Goal: Obtain resource: Download file/media

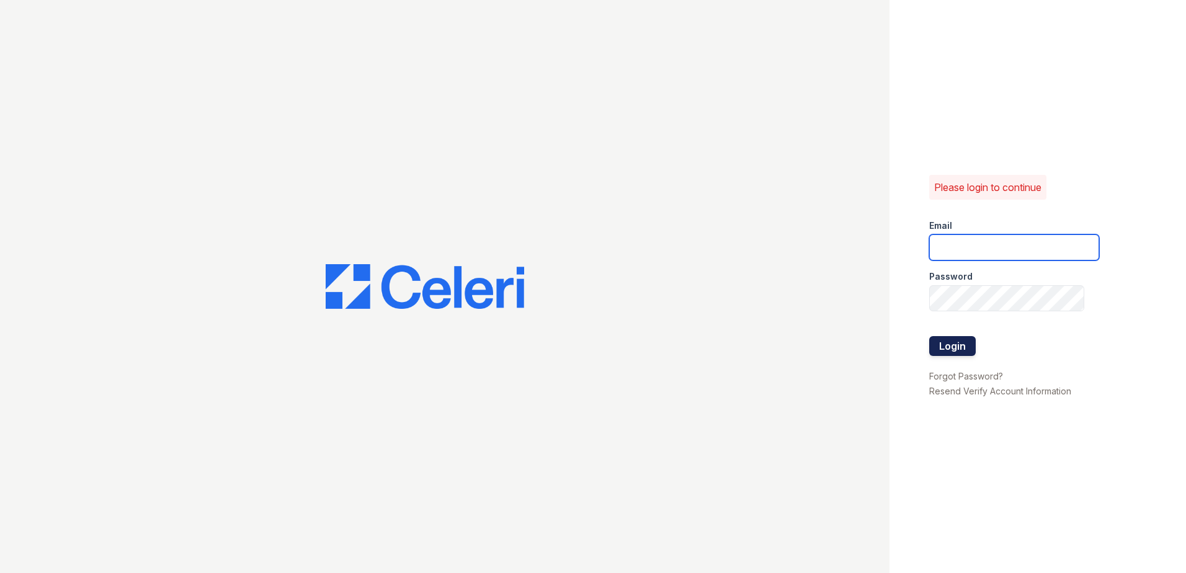
type input "[EMAIL_ADDRESS][DOMAIN_NAME]"
click at [950, 344] on button "Login" at bounding box center [952, 346] width 47 height 20
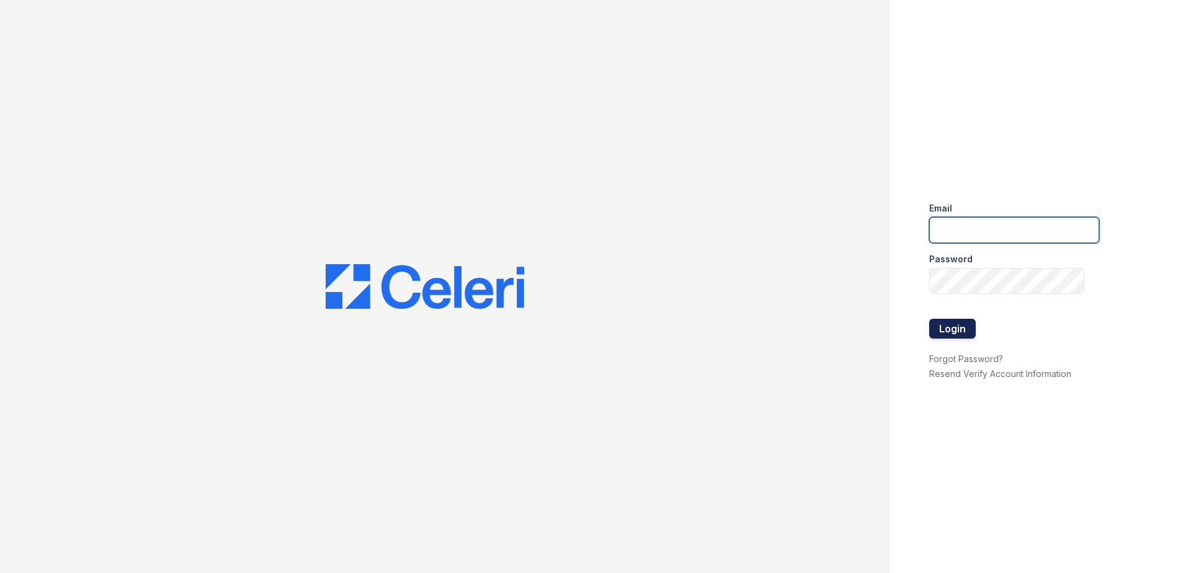
type input "[EMAIL_ADDRESS][DOMAIN_NAME]"
click at [962, 332] on button "Login" at bounding box center [952, 329] width 47 height 20
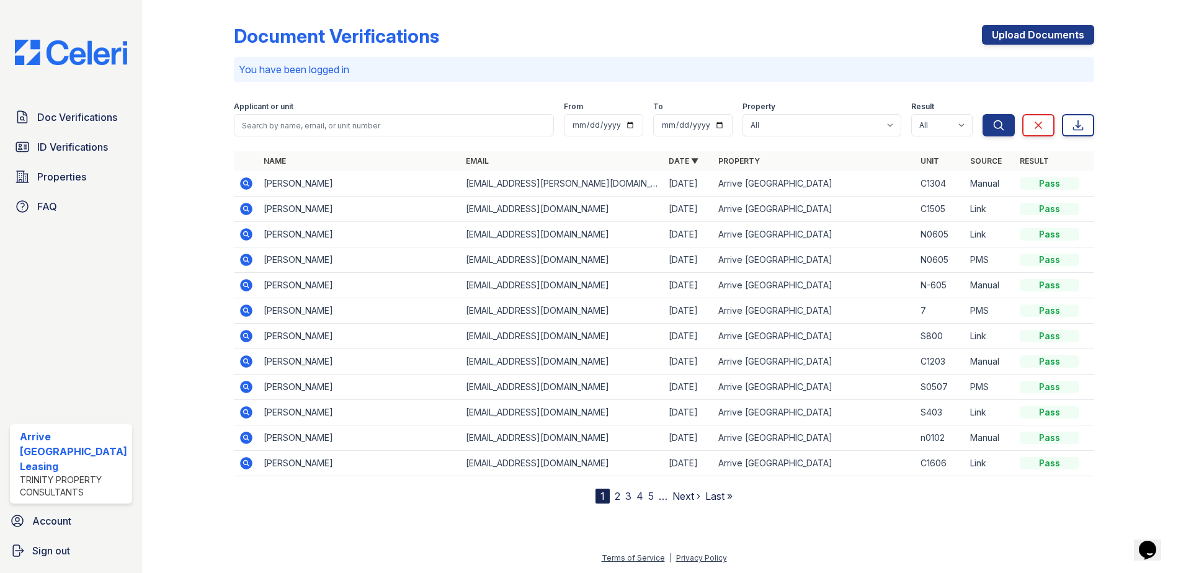
click at [247, 183] on icon at bounding box center [246, 183] width 12 height 12
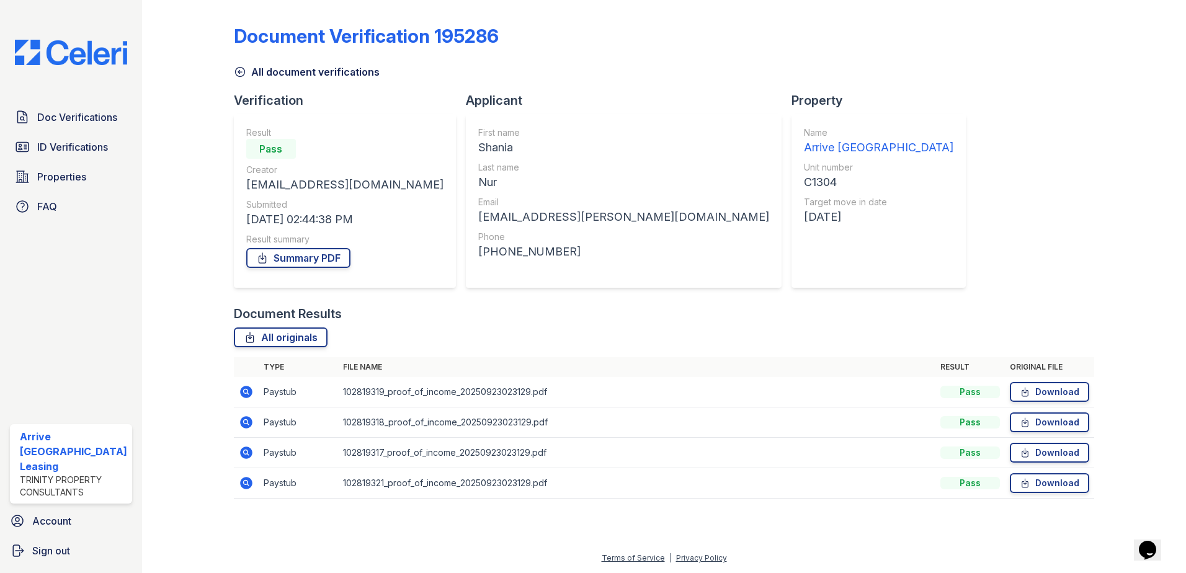
drag, startPoint x: 1040, startPoint y: 393, endPoint x: 1038, endPoint y: 406, distance: 12.7
click at [1040, 394] on link "Download" at bounding box center [1049, 392] width 79 height 20
click at [1040, 422] on link "Download" at bounding box center [1049, 422] width 79 height 20
click at [1049, 486] on link "Download" at bounding box center [1049, 483] width 79 height 20
click at [302, 257] on link "Summary PDF" at bounding box center [298, 258] width 104 height 20
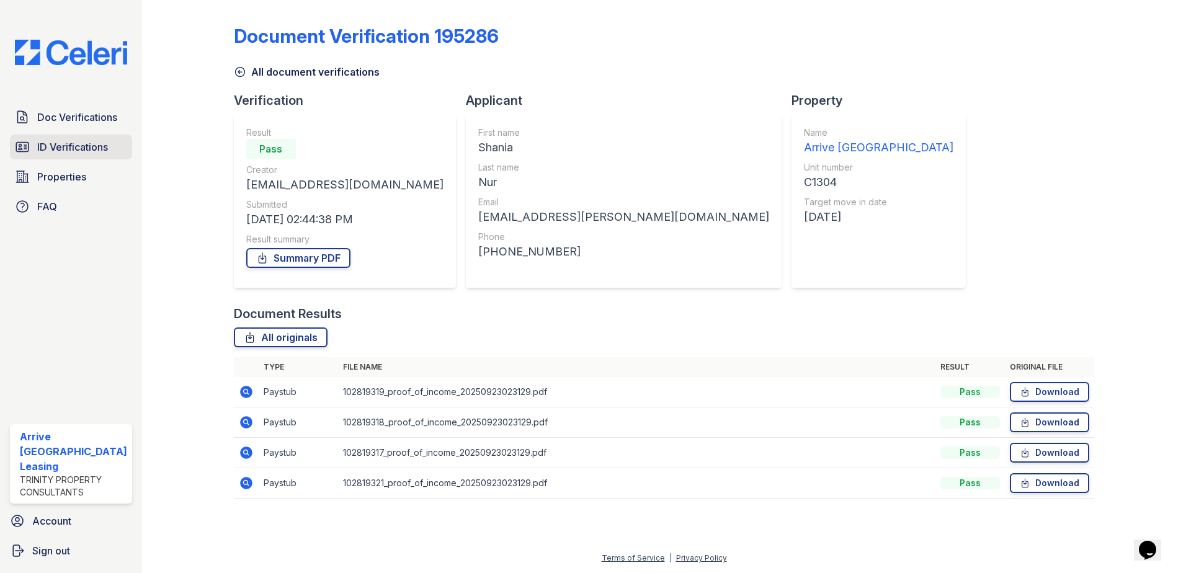
click at [78, 153] on span "ID Verifications" at bounding box center [72, 147] width 71 height 15
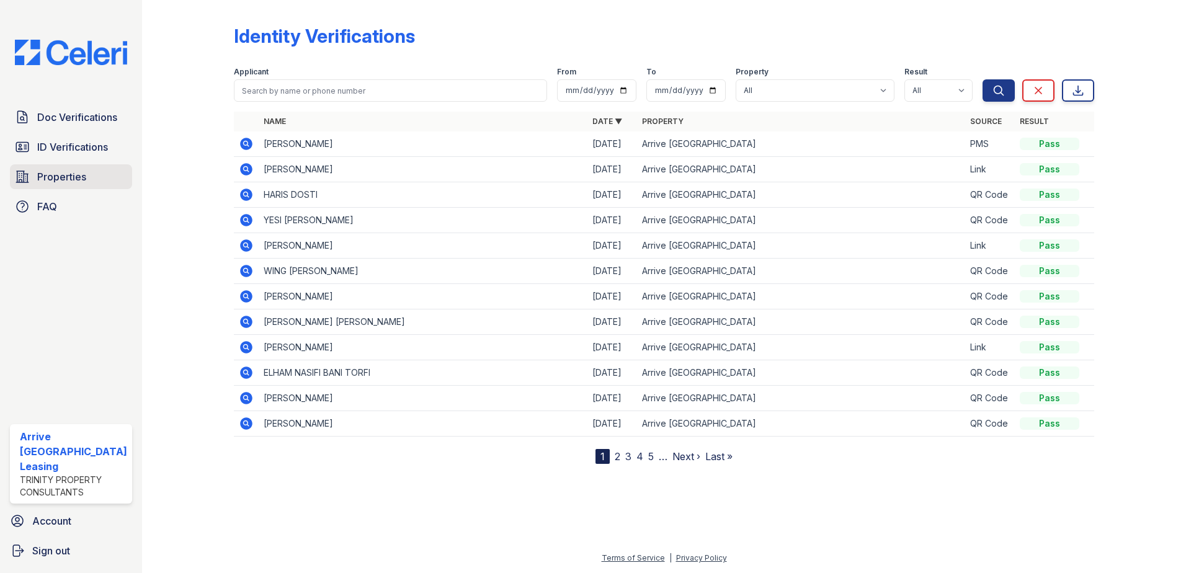
click at [46, 175] on span "Properties" at bounding box center [61, 176] width 49 height 15
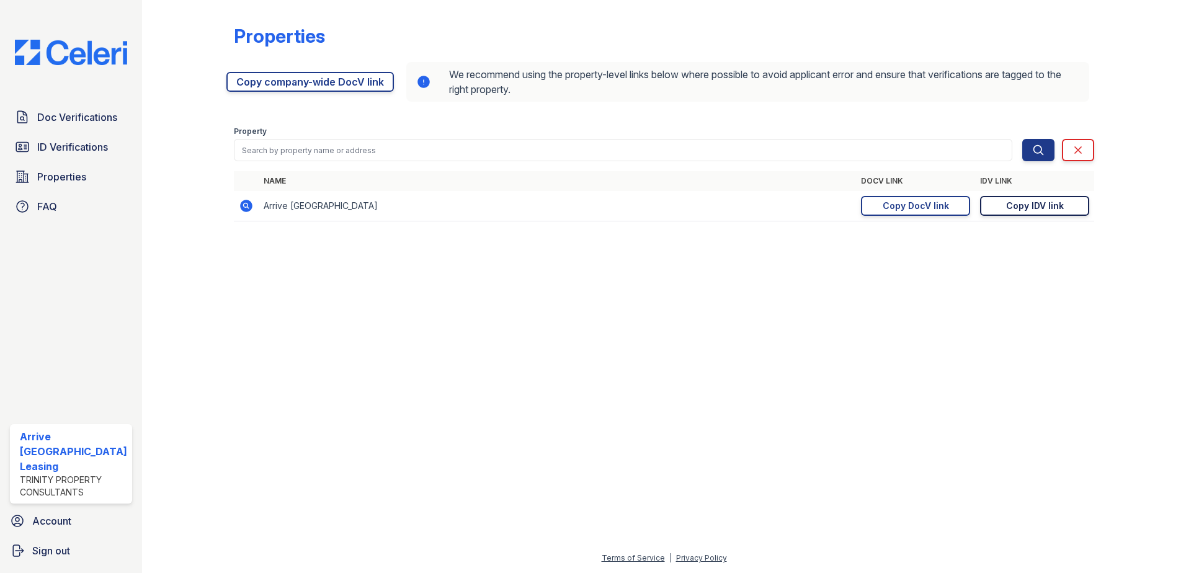
click at [1037, 205] on div "Copy IDV link" at bounding box center [1035, 206] width 58 height 12
